Goal: Information Seeking & Learning: Learn about a topic

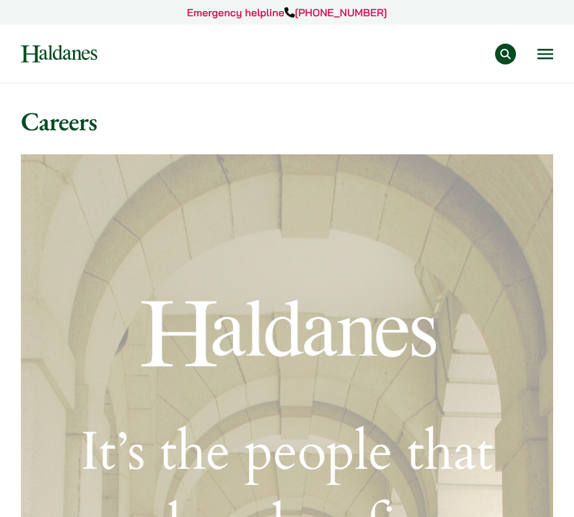
click at [547, 55] on button "Open menu" at bounding box center [545, 54] width 16 height 10
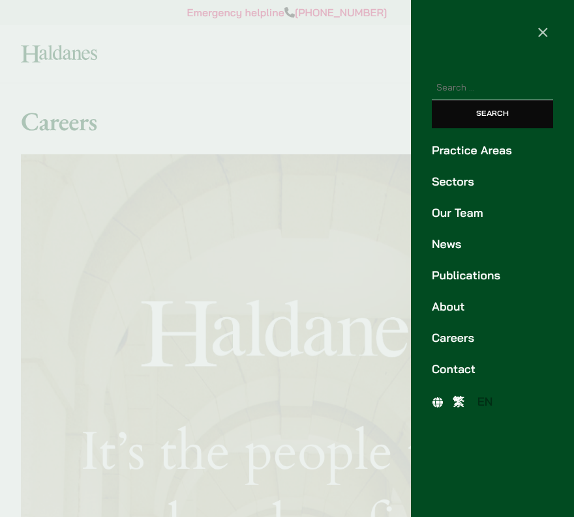
click at [444, 342] on link "Careers" at bounding box center [491, 339] width 121 height 18
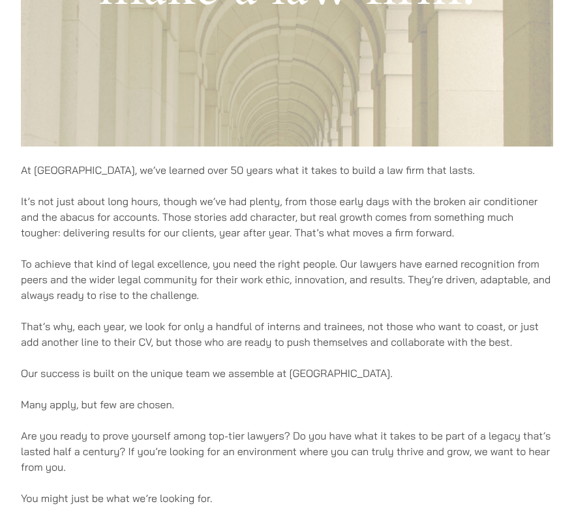
scroll to position [710, 0]
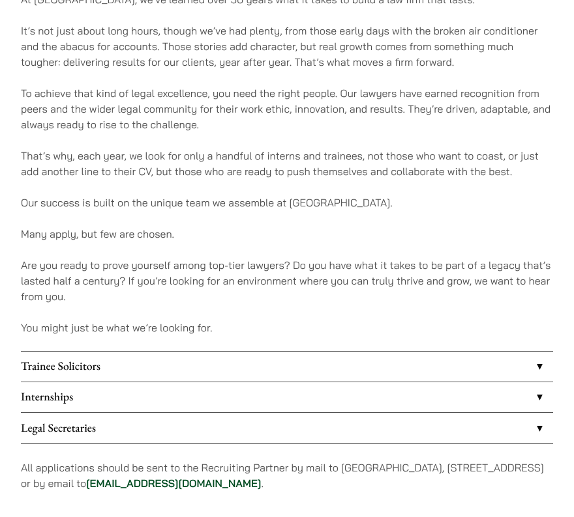
click at [341, 395] on link "Internships" at bounding box center [287, 398] width 532 height 30
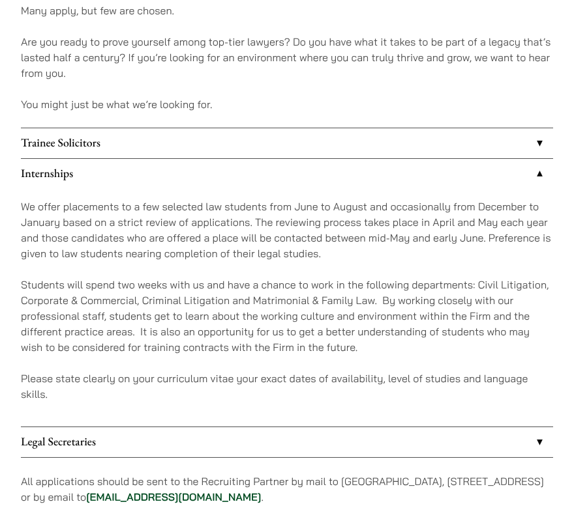
scroll to position [1034, 0]
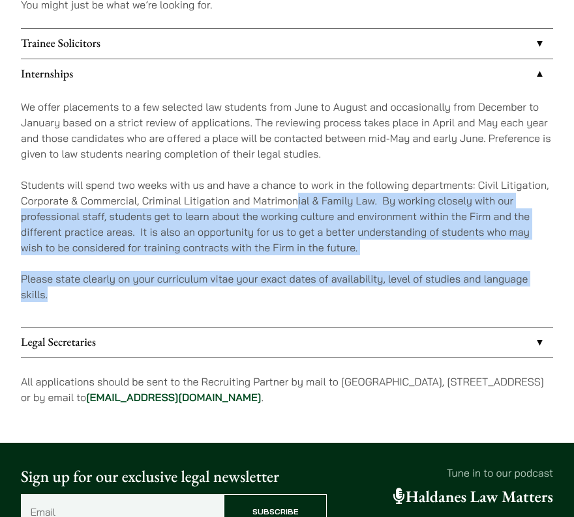
drag, startPoint x: 245, startPoint y: 313, endPoint x: 298, endPoint y: 205, distance: 120.4
click at [298, 205] on div "We offer placements to a few selected law students from June to August and occa…" at bounding box center [287, 207] width 532 height 237
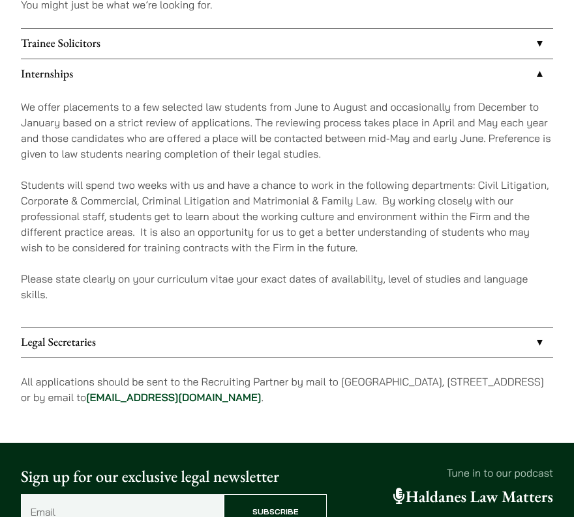
click at [308, 175] on div "We offer placements to a few selected law students from June to August and occa…" at bounding box center [287, 207] width 532 height 237
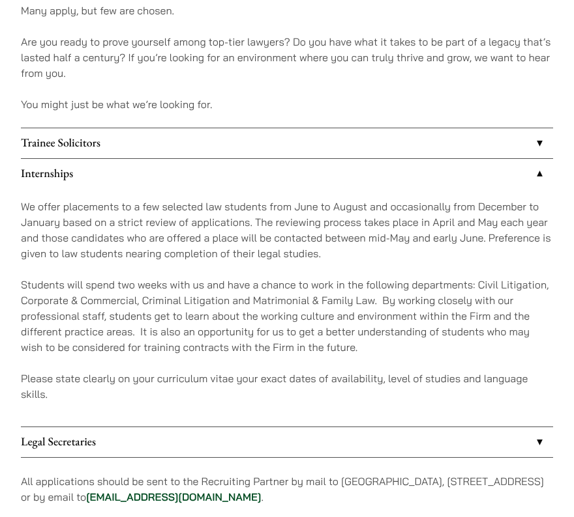
scroll to position [916, 0]
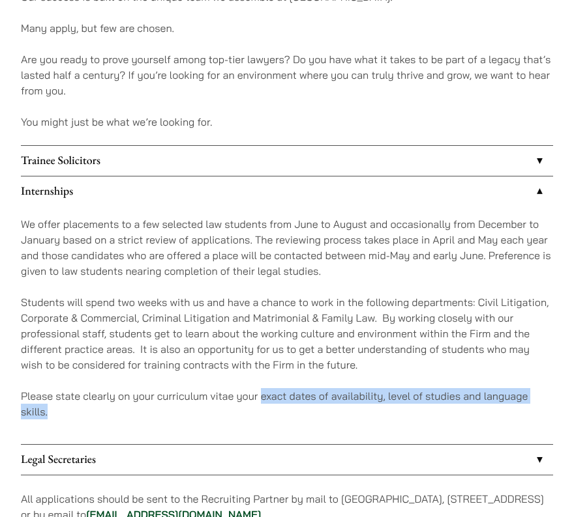
drag, startPoint x: 280, startPoint y: 413, endPoint x: 293, endPoint y: 429, distance: 20.8
click at [293, 429] on div "We offer placements to a few selected law students from June to August and occa…" at bounding box center [287, 325] width 532 height 237
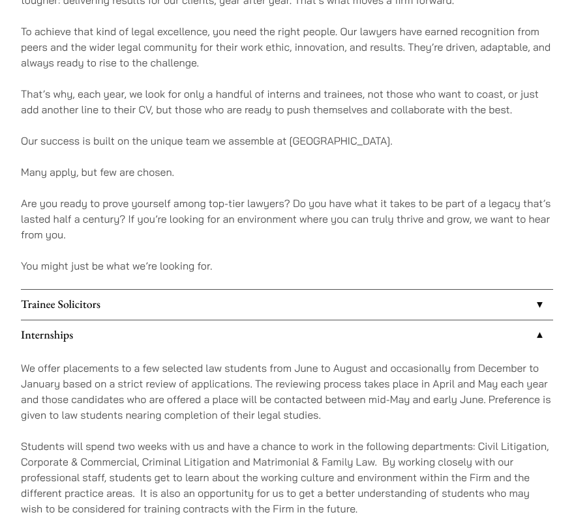
scroll to position [744, 0]
